Goal: Transaction & Acquisition: Book appointment/travel/reservation

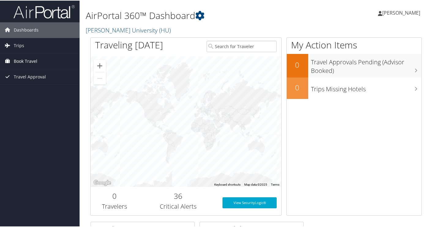
click at [41, 61] on link "Book Travel" at bounding box center [40, 60] width 80 height 15
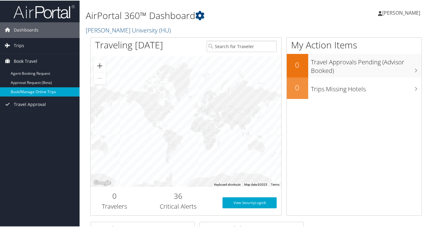
click at [41, 92] on link "Book/Manage Online Trips" at bounding box center [40, 91] width 80 height 9
